Goal: Information Seeking & Learning: Learn about a topic

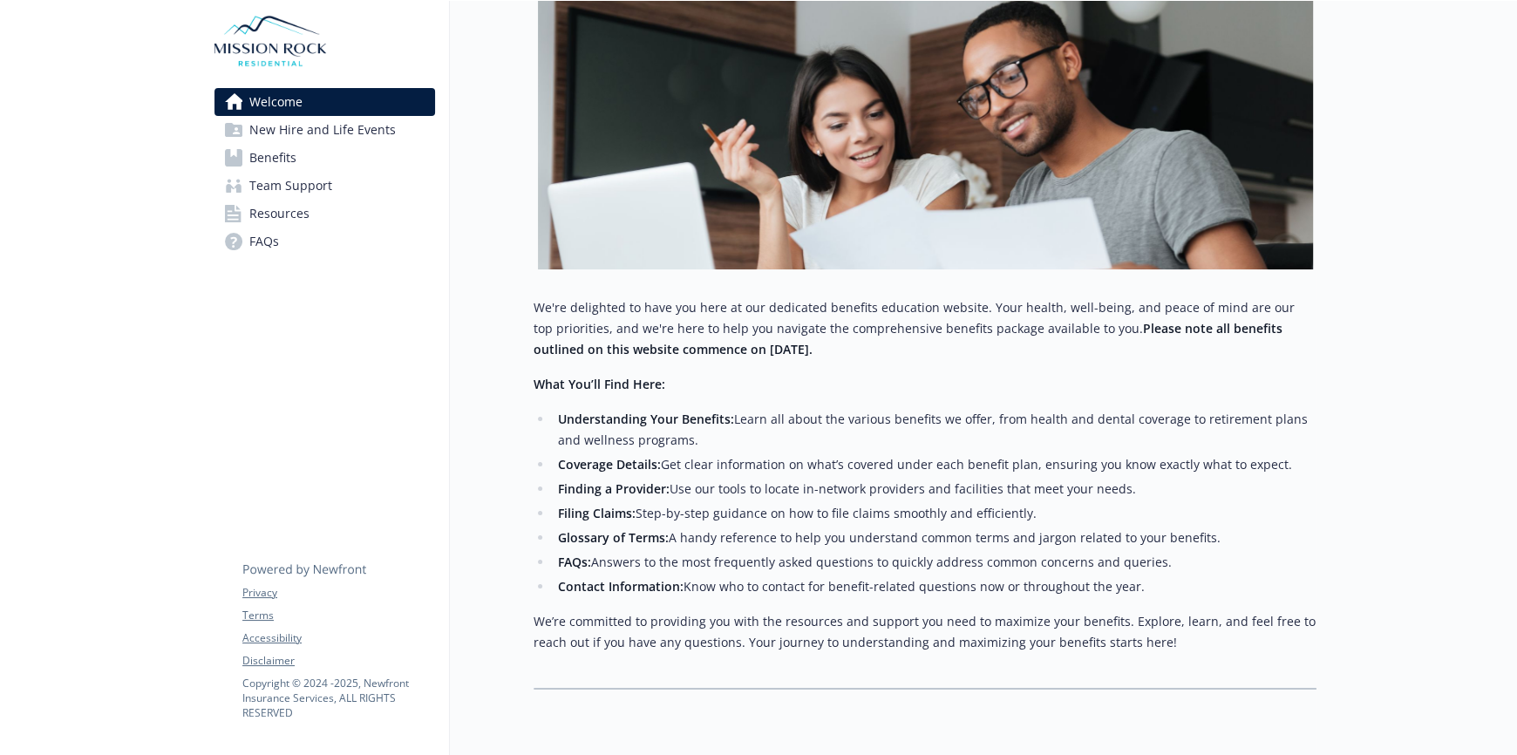
scroll to position [334, 0]
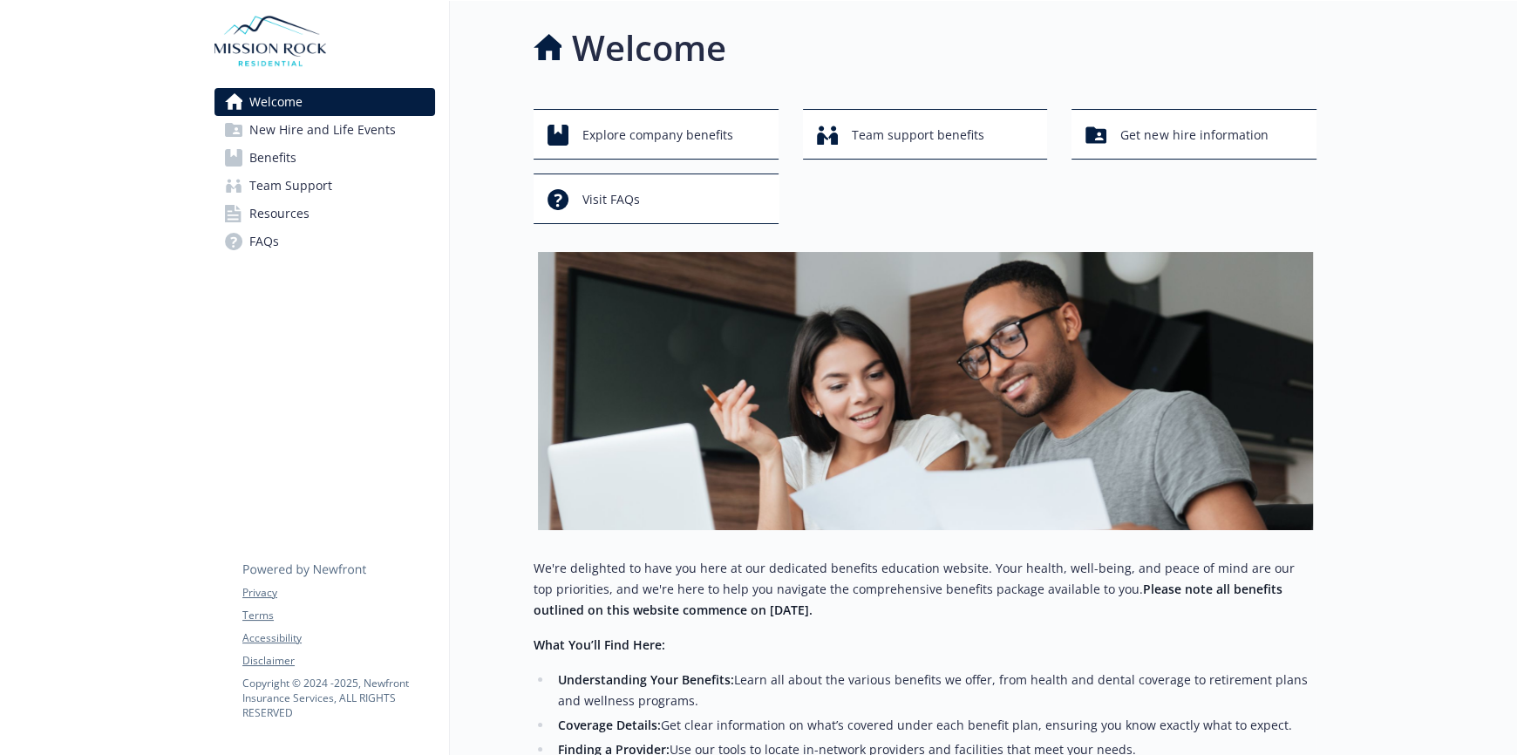
click at [357, 165] on link "Benefits" at bounding box center [324, 158] width 221 height 28
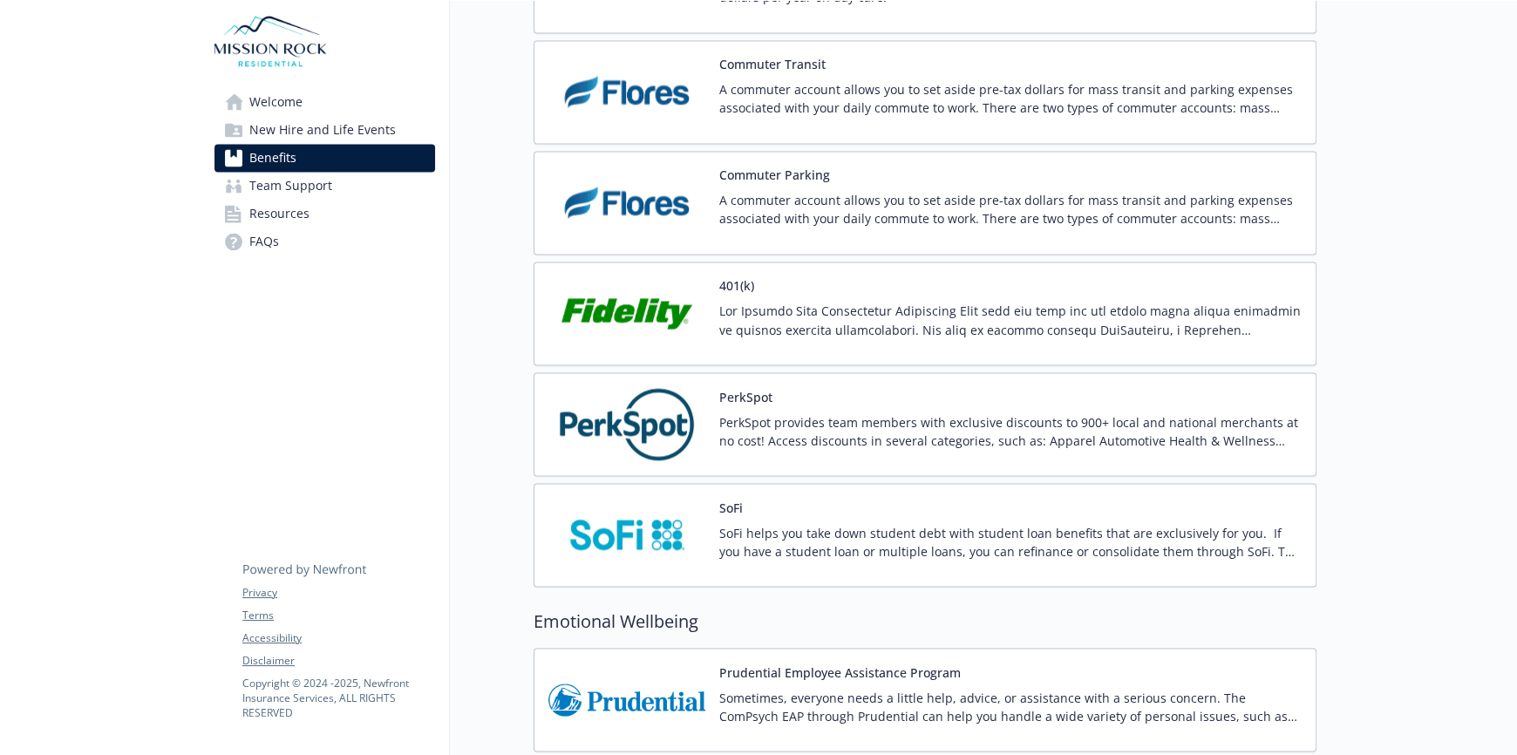
scroll to position [3052, 0]
